Goal: Transaction & Acquisition: Obtain resource

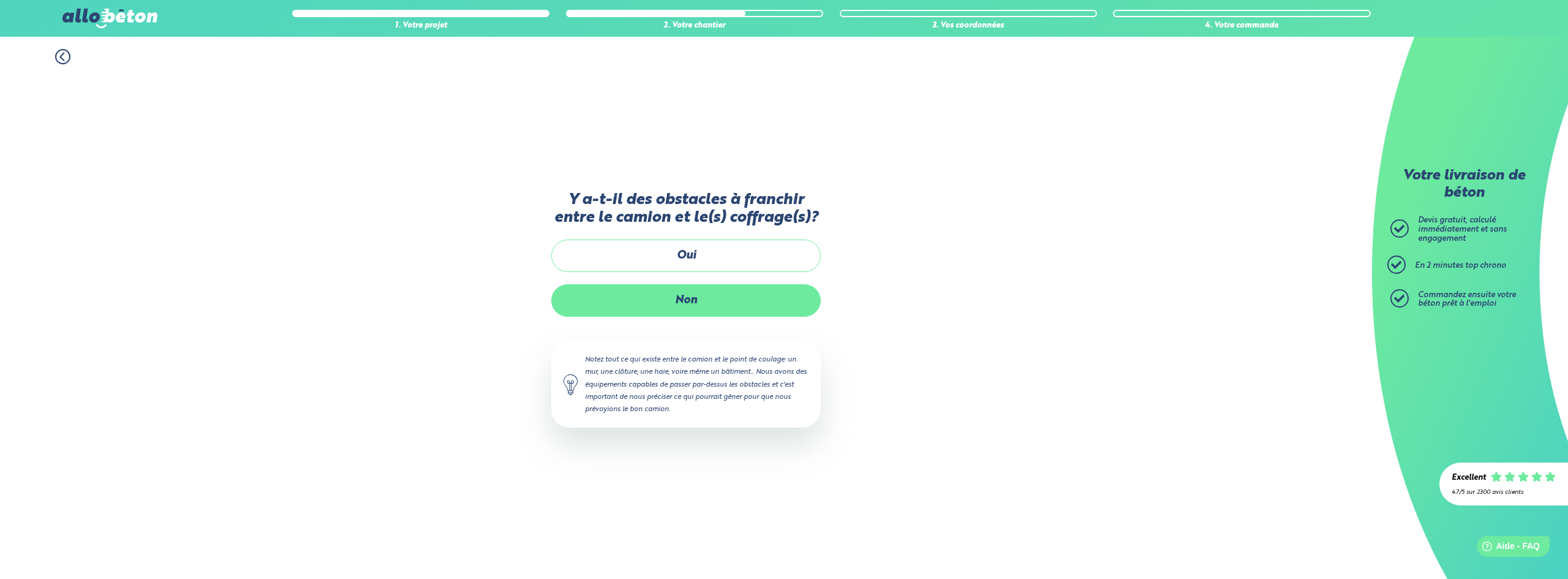
click at [696, 304] on label "Non" at bounding box center [686, 301] width 270 height 33
click at [0, 0] on input "Non" at bounding box center [0, 0] width 0 height 0
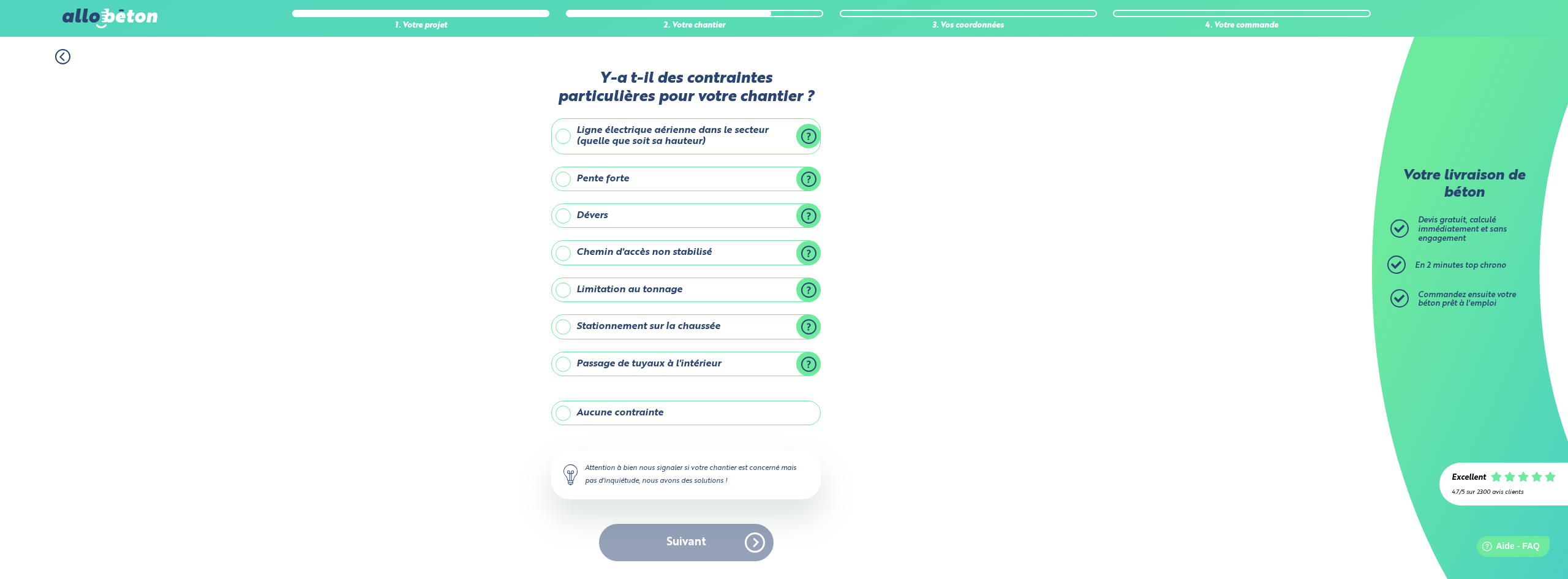
click at [564, 328] on label "Stationnement sur la chaussée" at bounding box center [686, 326] width 270 height 24
click at [0, 0] on input "Stationnement sur la chaussée" at bounding box center [0, 0] width 0 height 0
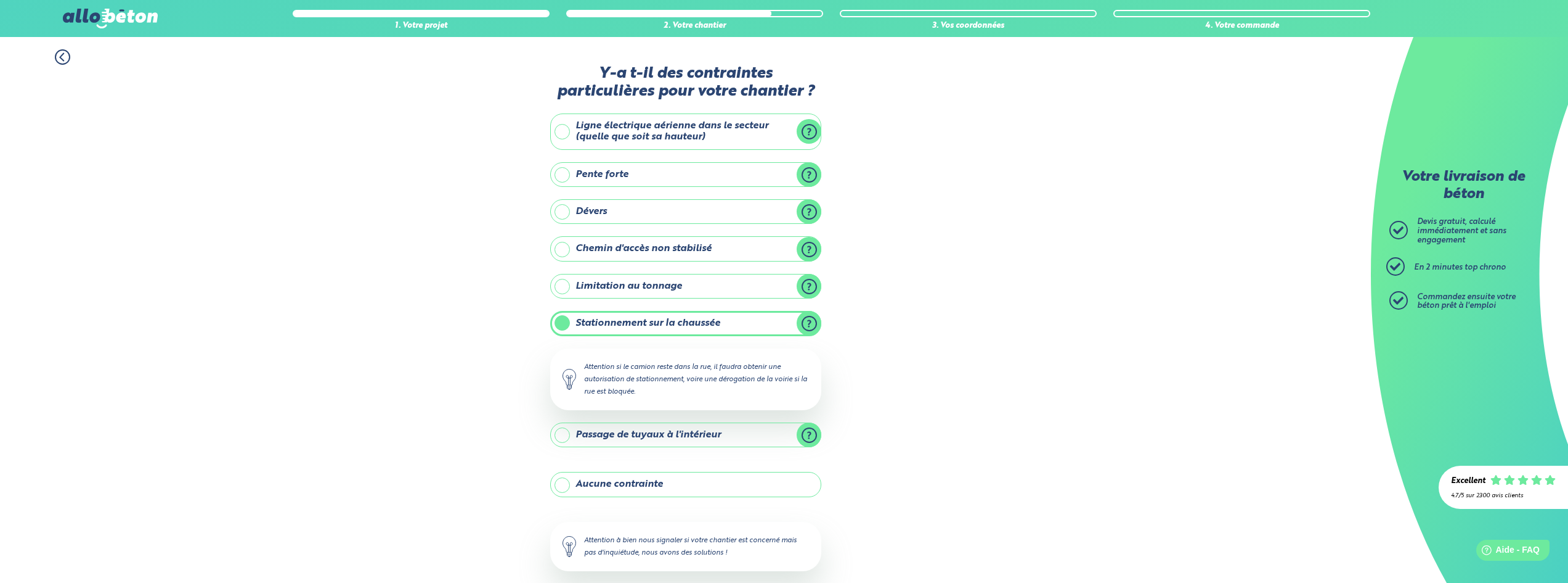
click at [561, 327] on label "Stationnement sur la chaussée" at bounding box center [686, 322] width 271 height 24
click at [0, 0] on input "Stationnement sur la chaussée" at bounding box center [0, 0] width 0 height 0
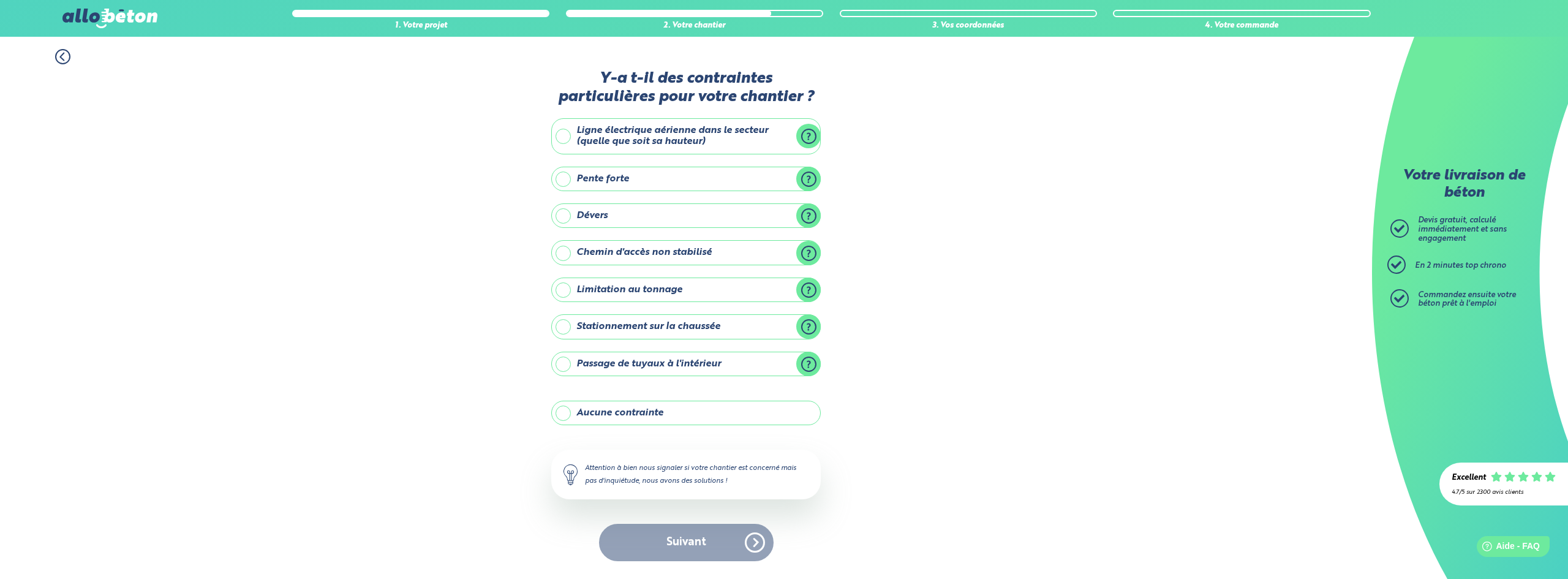
click at [603, 416] on label "Aucune contrainte" at bounding box center [686, 412] width 270 height 24
click at [0, 0] on input "Aucune contrainte" at bounding box center [0, 0] width 0 height 0
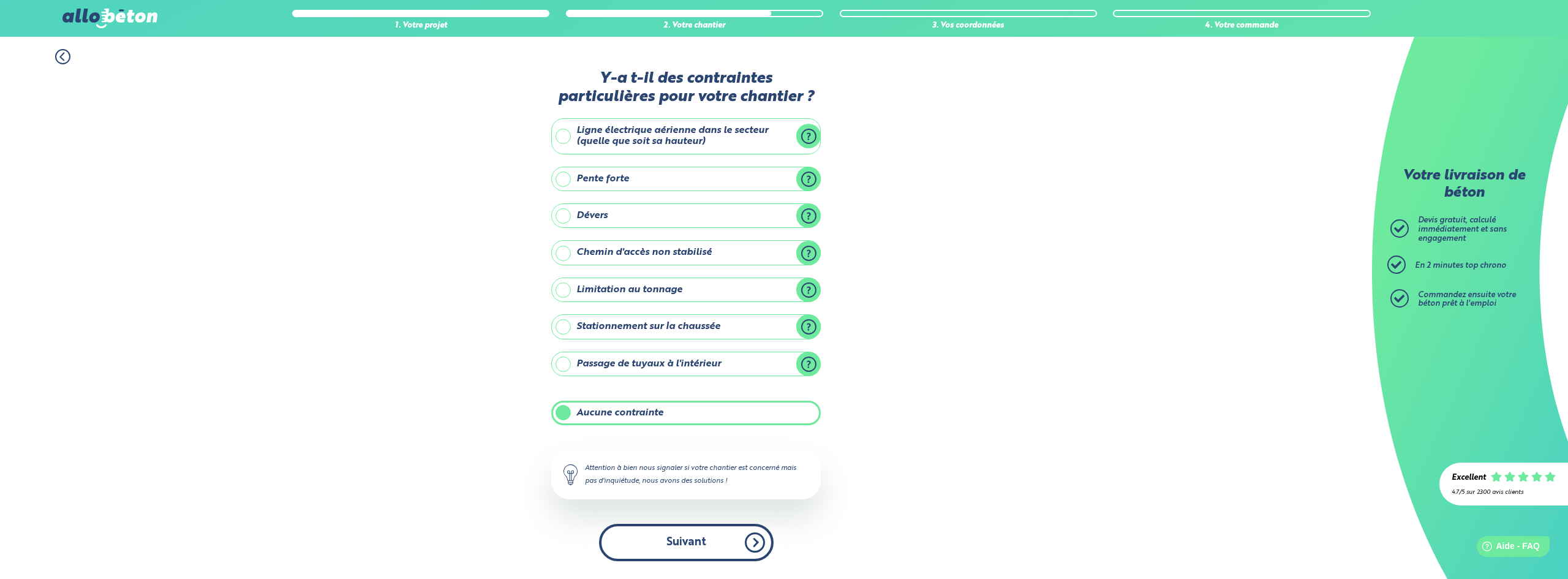
click at [659, 542] on button "Suivant" at bounding box center [686, 542] width 175 height 37
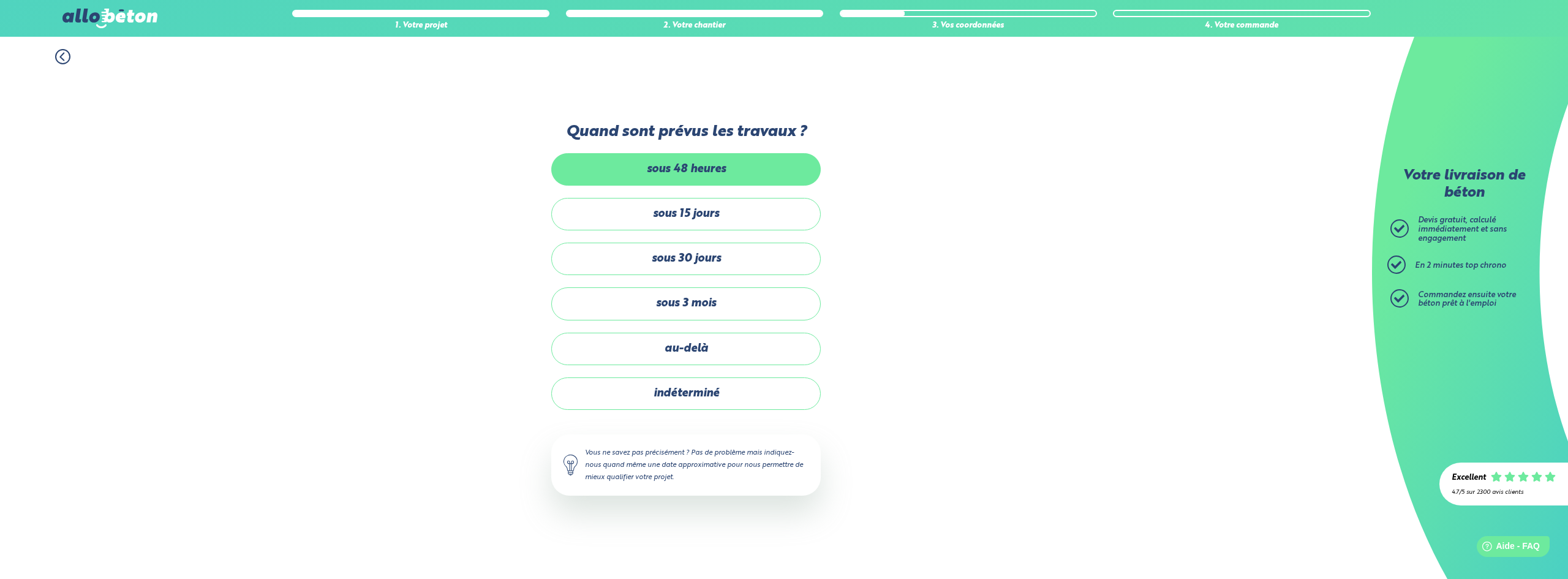
click at [655, 177] on label "sous 48 heures" at bounding box center [686, 169] width 270 height 33
click at [0, 0] on input "sous 48 heures" at bounding box center [0, 0] width 0 height 0
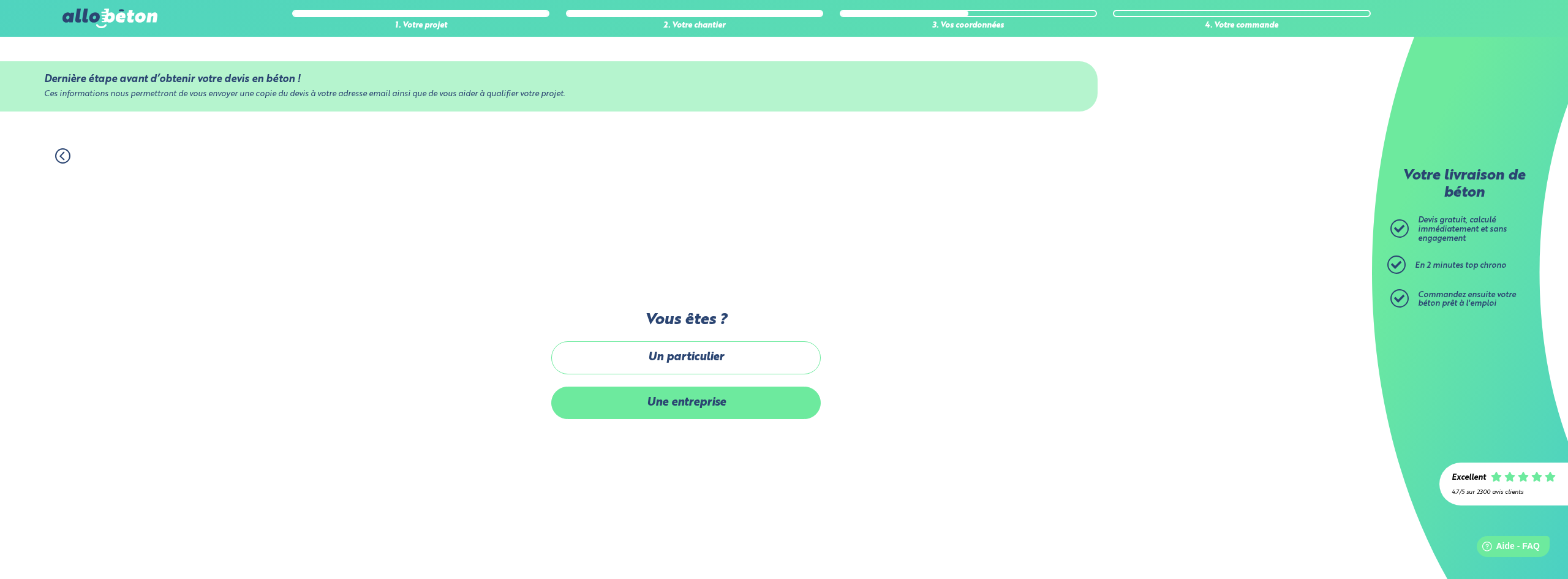
click at [662, 409] on label "Une entreprise" at bounding box center [686, 403] width 270 height 33
click at [0, 0] on input "Une entreprise" at bounding box center [0, 0] width 0 height 0
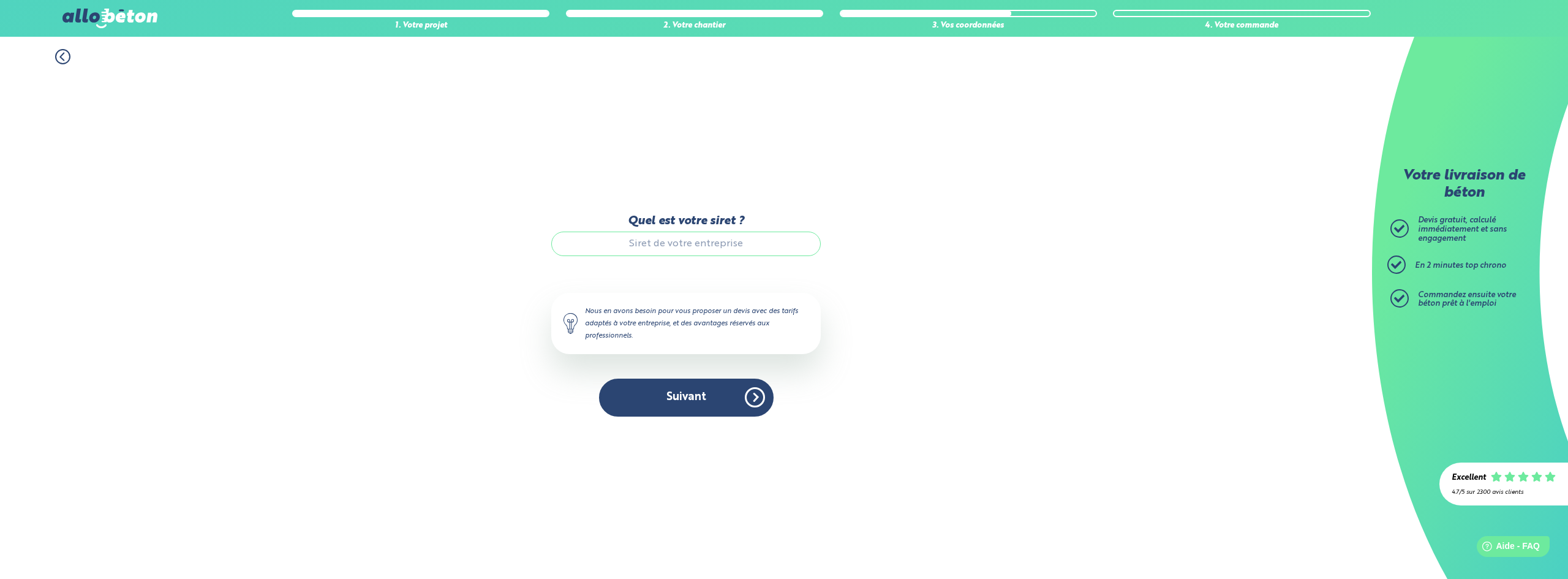
click at [664, 247] on input "Quel est votre siret ?" at bounding box center [686, 243] width 270 height 24
type input "44052601000028"
click at [662, 397] on button "Suivant" at bounding box center [686, 397] width 175 height 37
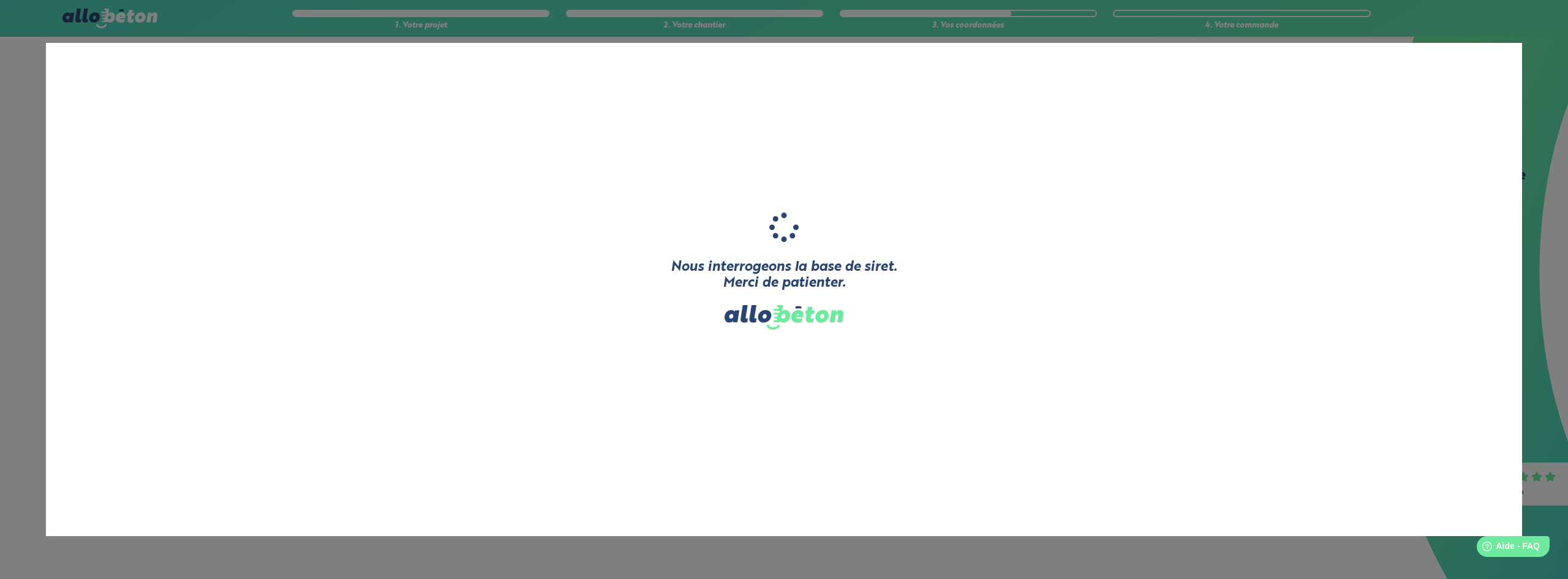
type input "KAKO"
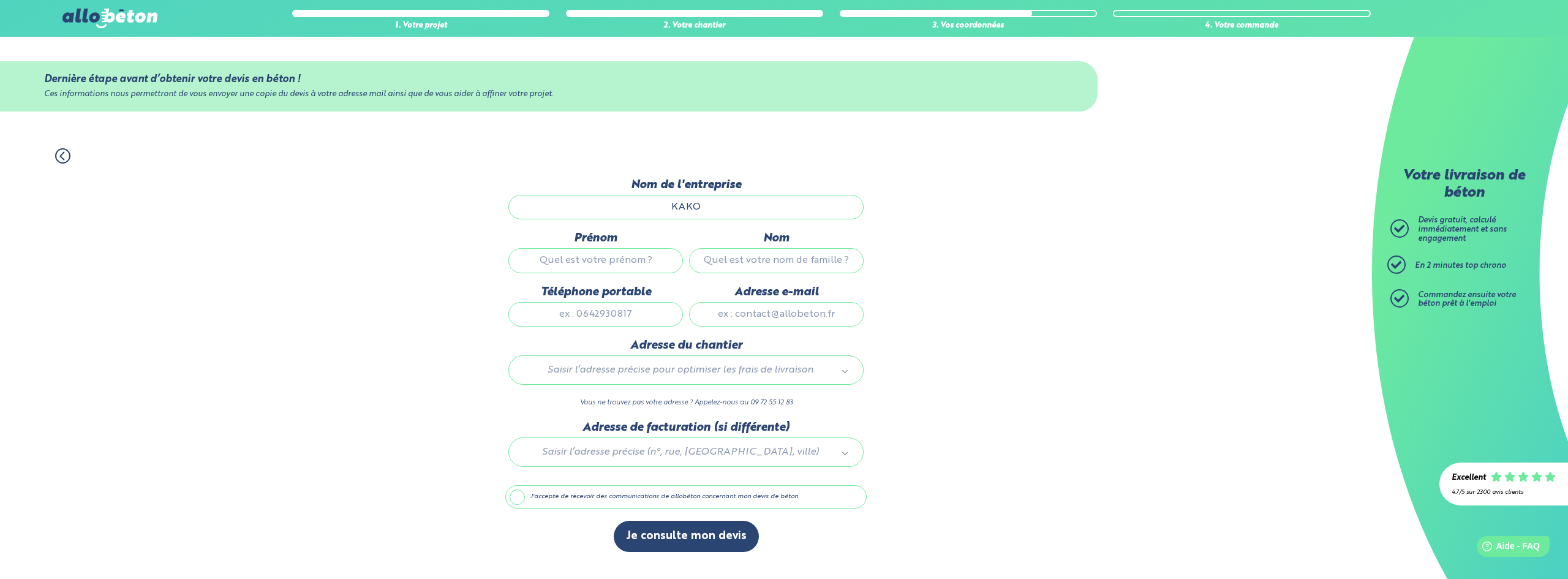
click at [595, 263] on input "Prénom" at bounding box center [595, 259] width 175 height 24
type input "GAEL"
type input "CHAUSSE"
type input "0612041232"
type input "gael@gaelchausse.fr"
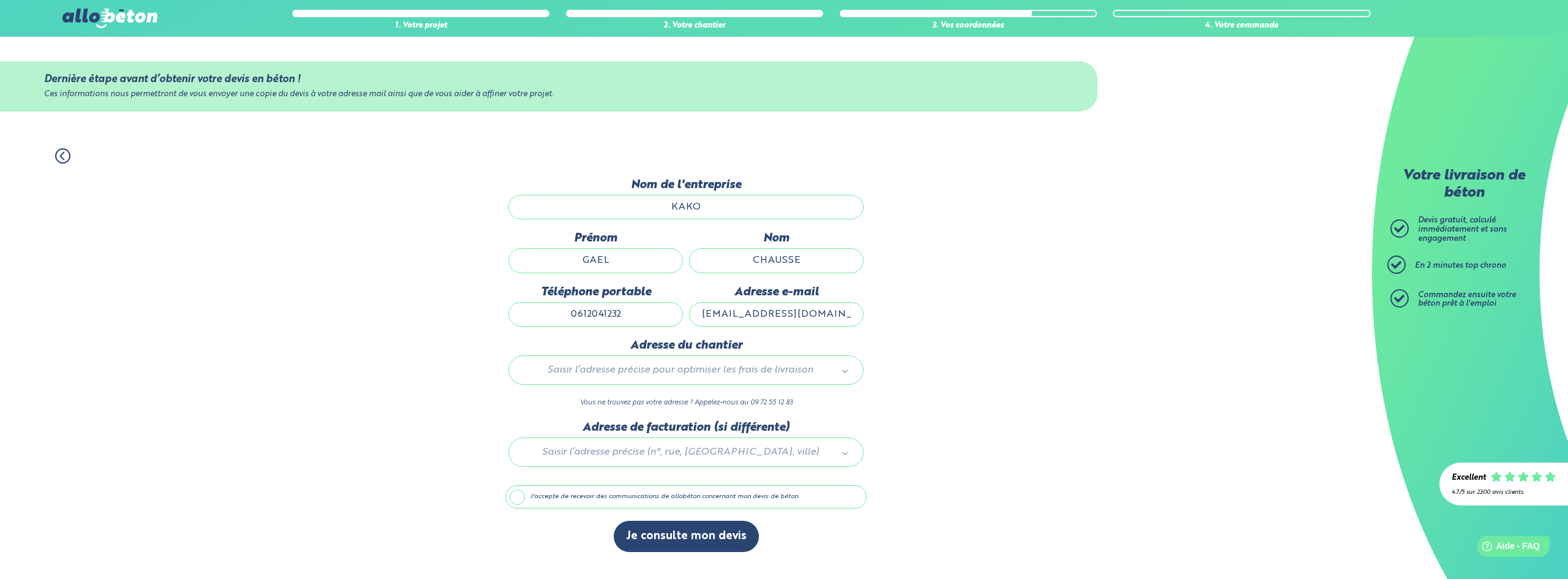
type input "18 Rue Laplace"
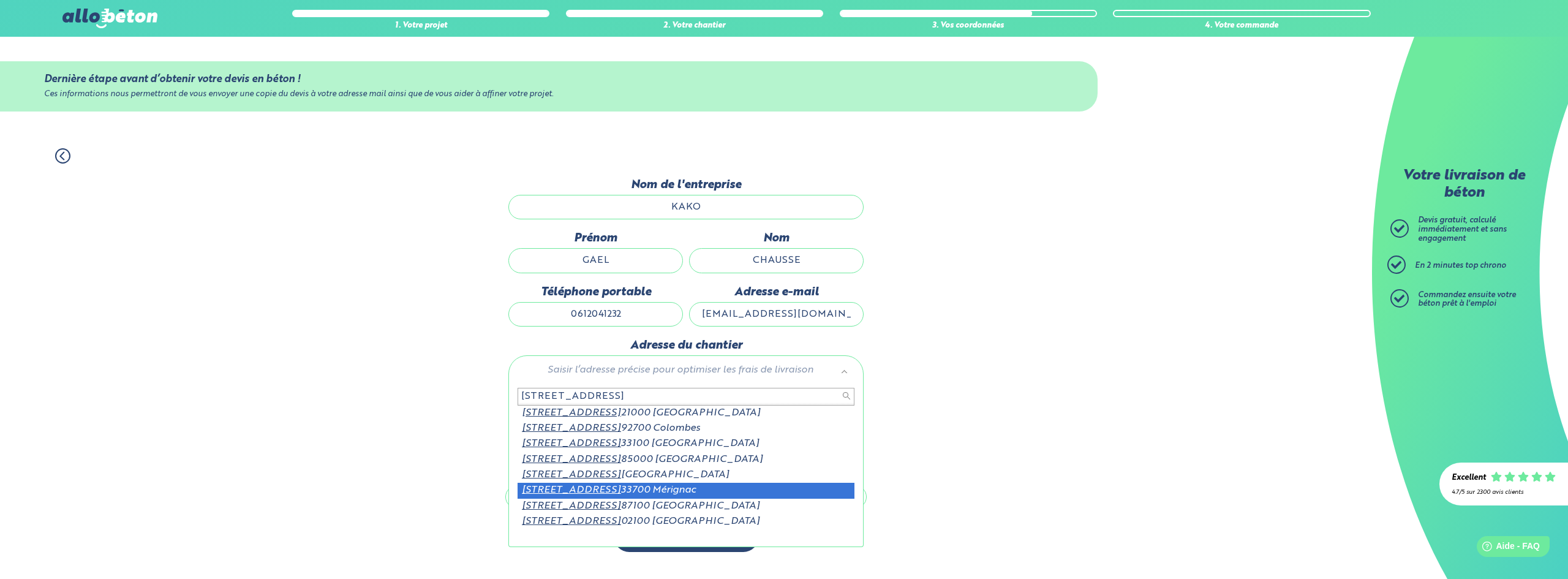
scroll to position [33, 0]
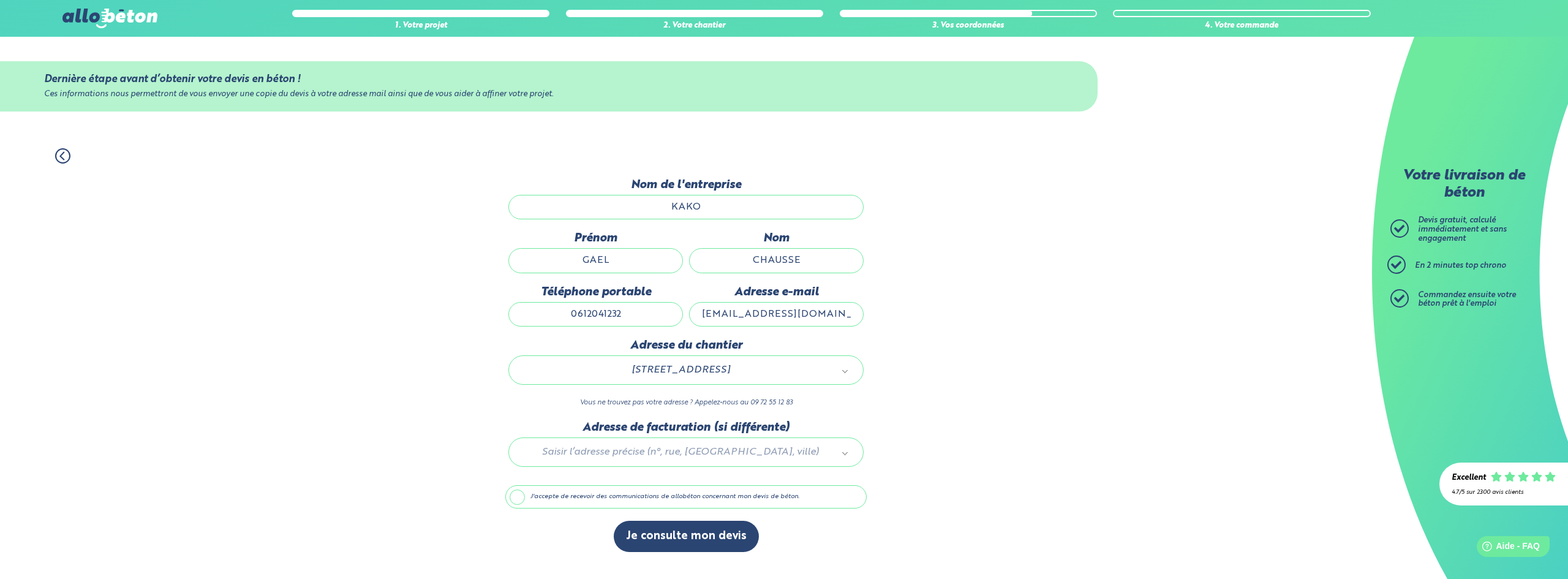
click at [593, 452] on div at bounding box center [686, 450] width 362 height 58
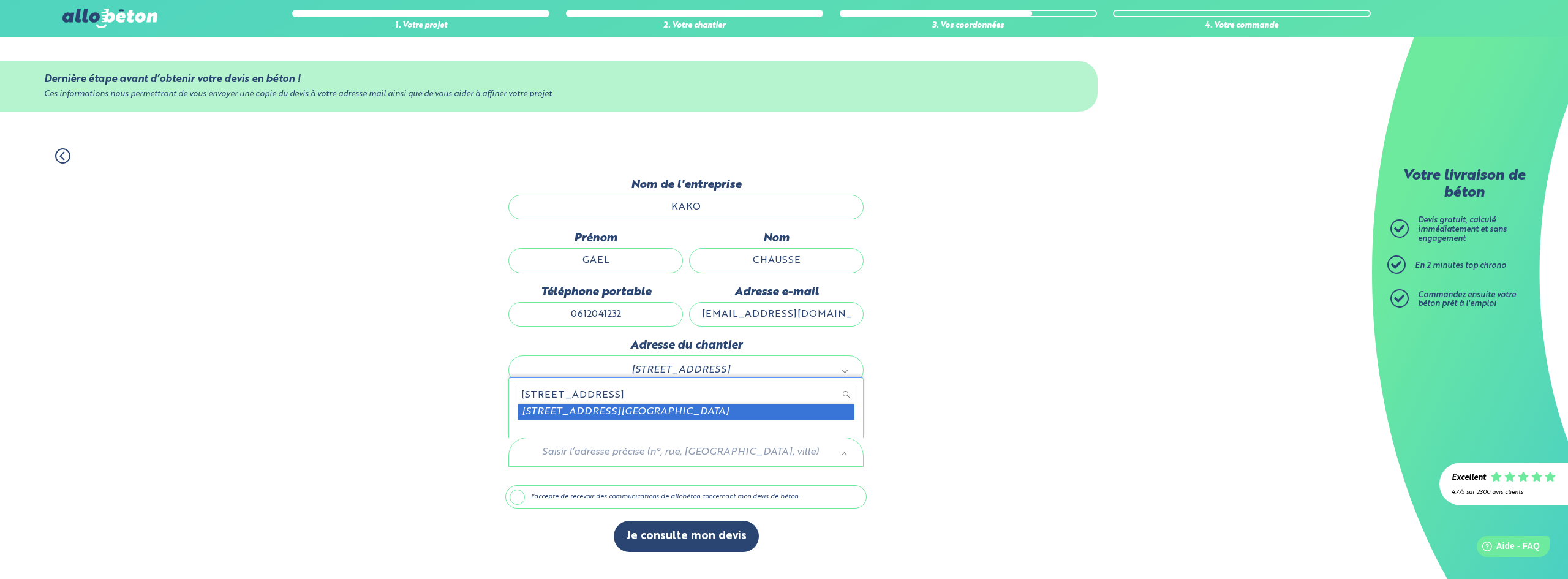
type input "18 rue laplace 75005"
type input "73 avenue Niel 75017"
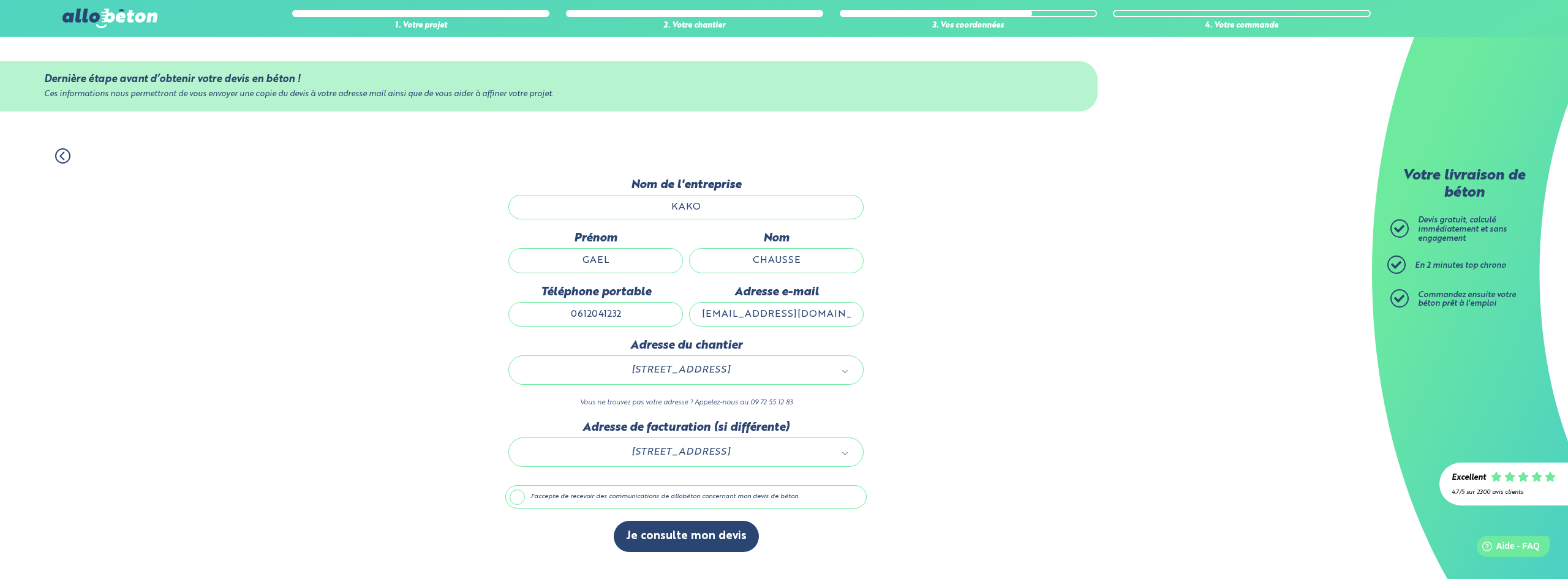
click at [610, 500] on label "J'accepte de recevoir des communications de allobéton concernant mon devis de b…" at bounding box center [686, 496] width 362 height 23
click at [0, 0] on input "J'accepte de recevoir des communications de allobéton concernant mon devis de b…" at bounding box center [0, 0] width 0 height 0
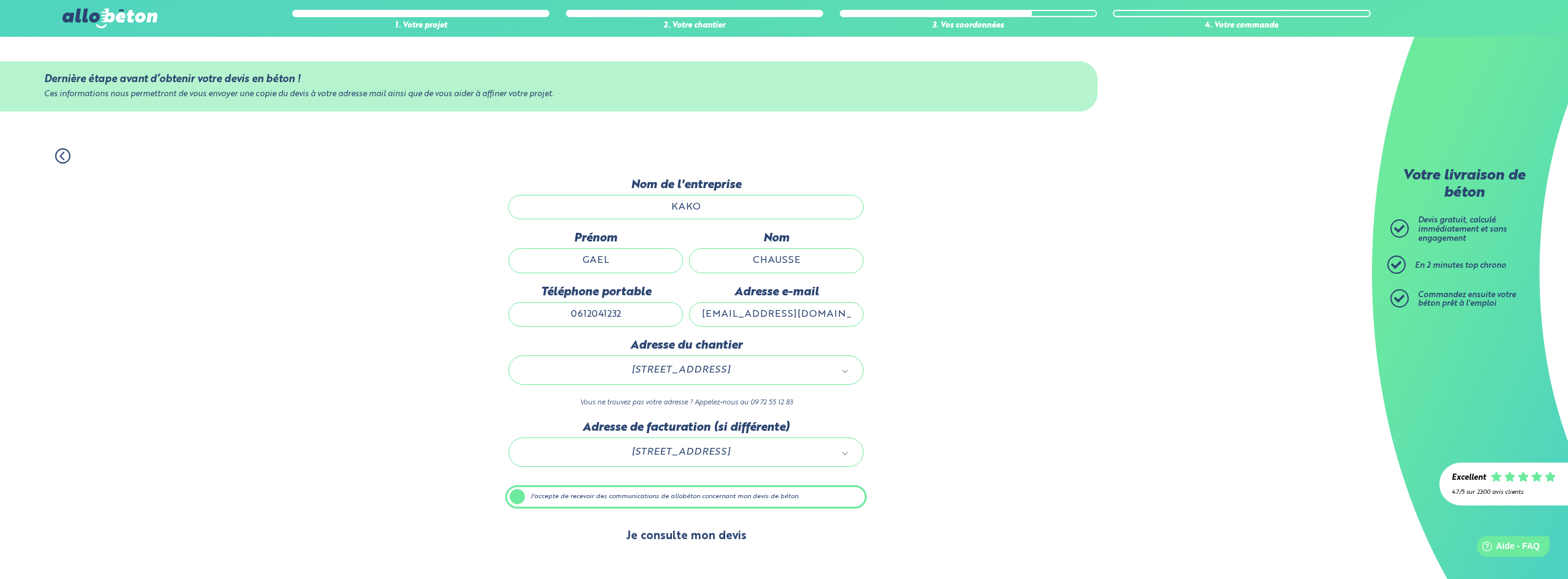
click at [666, 539] on button "Je consulte mon devis" at bounding box center [686, 536] width 145 height 31
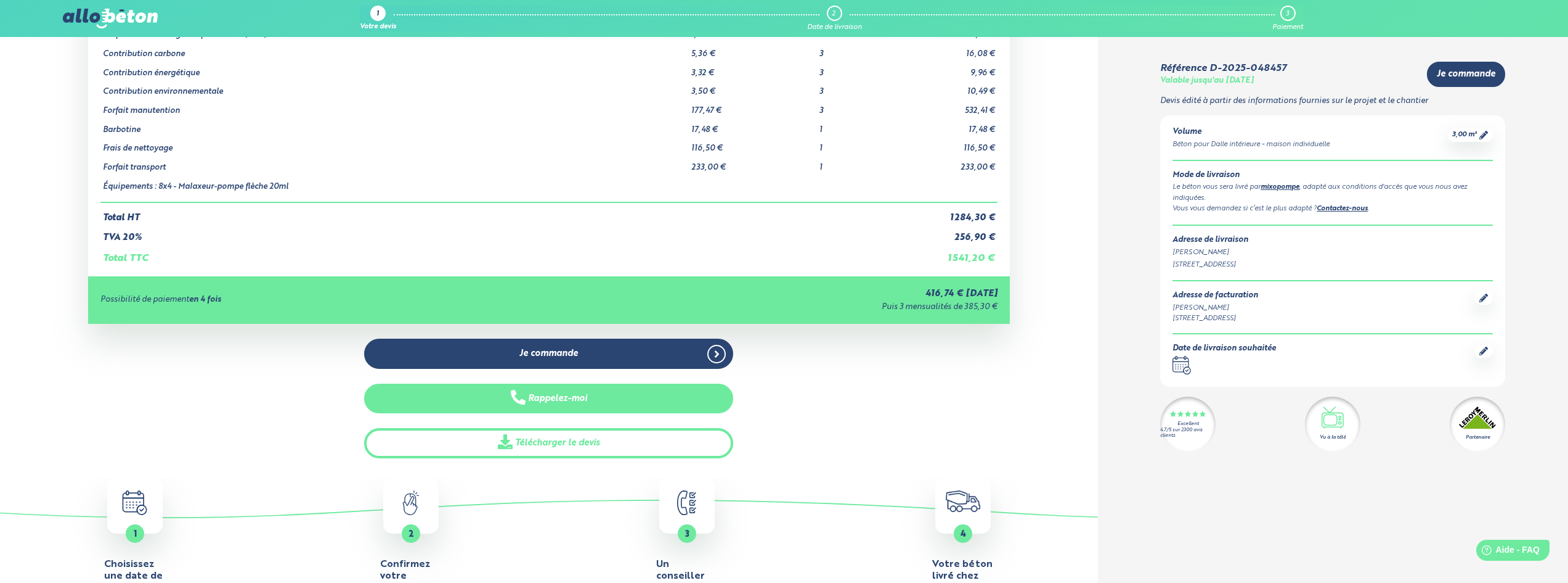
scroll to position [185, 0]
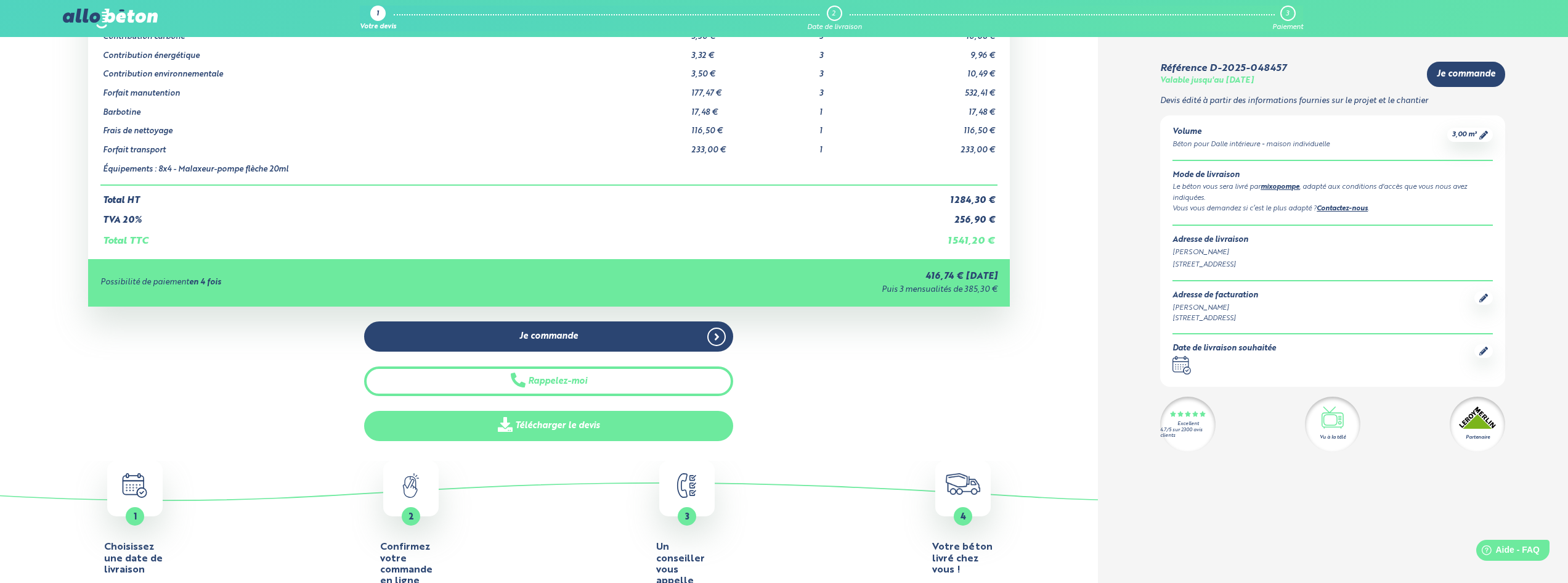
click at [594, 430] on link "Télécharger le devis" at bounding box center [548, 425] width 369 height 31
